Goal: Task Accomplishment & Management: Manage account settings

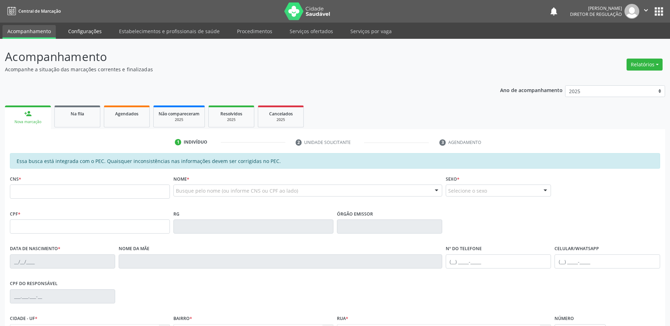
click at [79, 34] on link "Configurações" at bounding box center [84, 31] width 43 height 12
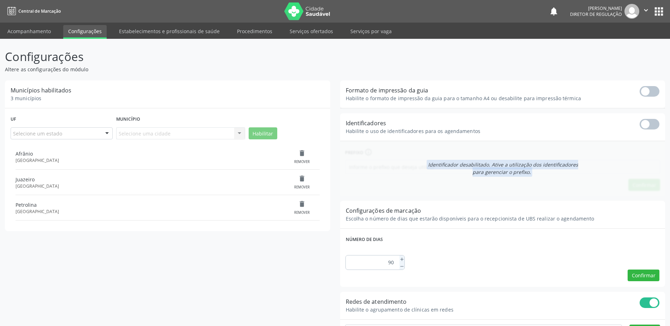
click at [649, 8] on icon "" at bounding box center [646, 10] width 8 height 8
click at [638, 29] on link "Configurações" at bounding box center [628, 28] width 49 height 10
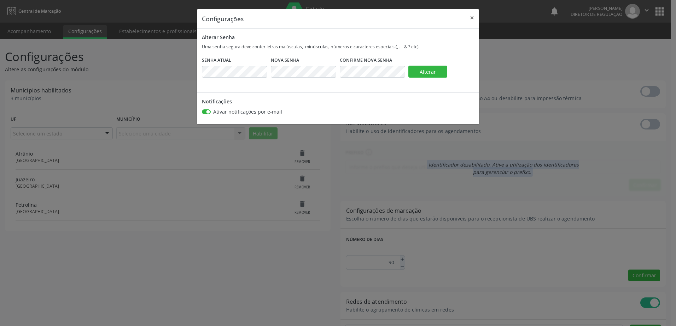
checkbox input "false"
click at [471, 18] on button "×" at bounding box center [472, 17] width 14 height 17
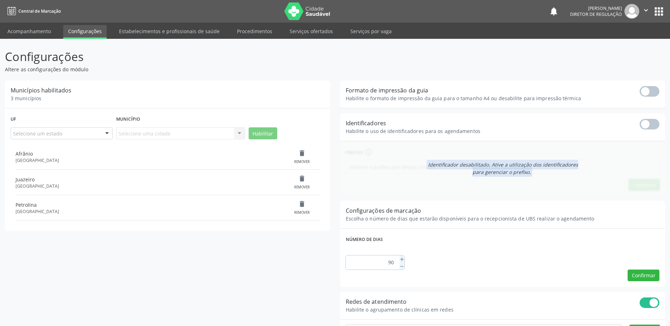
click at [657, 7] on button "apps" at bounding box center [659, 11] width 12 height 12
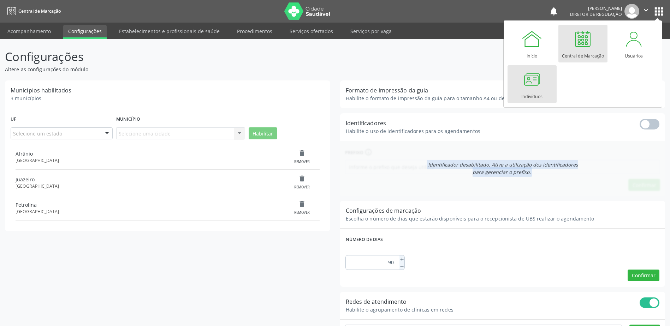
click at [527, 94] on div "Indivíduos" at bounding box center [532, 95] width 21 height 10
